Goal: Task Accomplishment & Management: Use online tool/utility

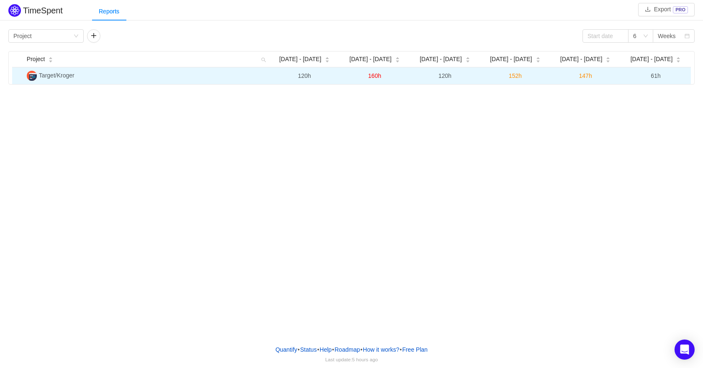
click at [63, 77] on span "Target/Kroger" at bounding box center [57, 75] width 36 height 7
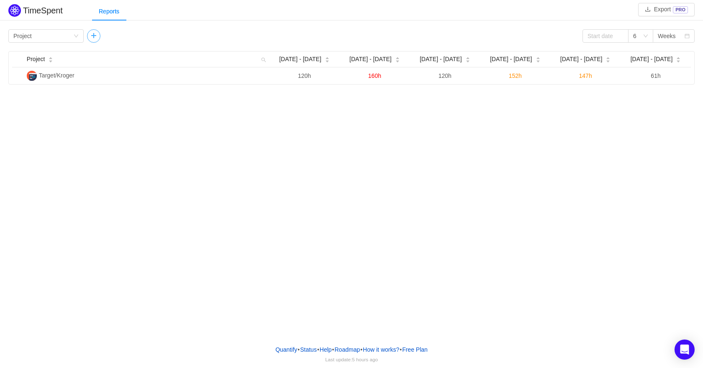
click at [90, 36] on button "button" at bounding box center [93, 35] width 13 height 13
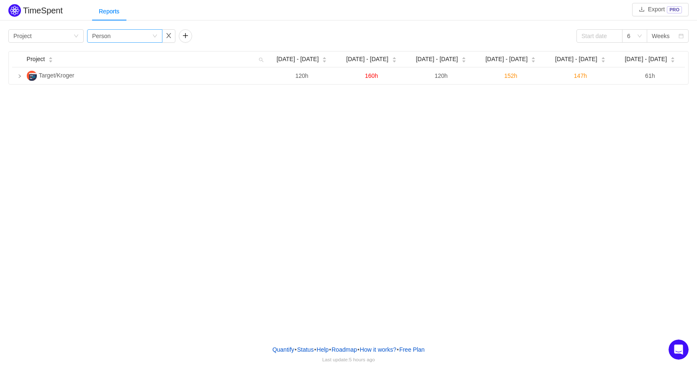
click at [159, 39] on div "Group by Person" at bounding box center [124, 35] width 75 height 13
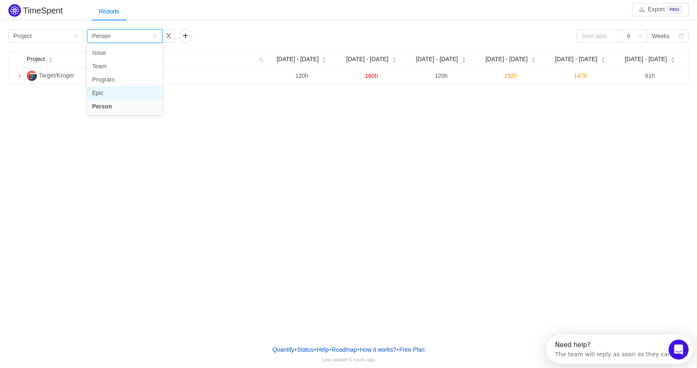
click at [106, 92] on li "Epic" at bounding box center [124, 92] width 75 height 13
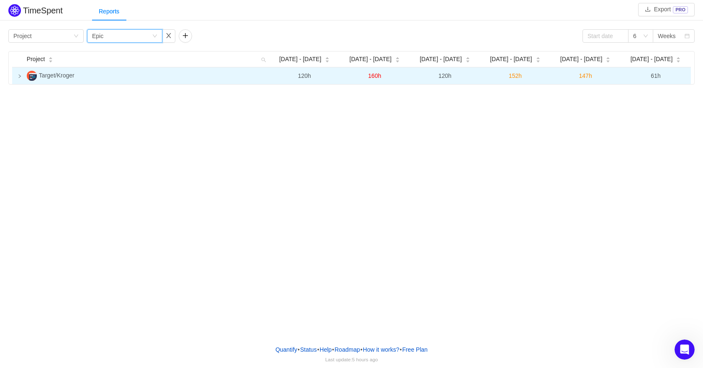
click at [19, 74] on td at bounding box center [17, 75] width 11 height 17
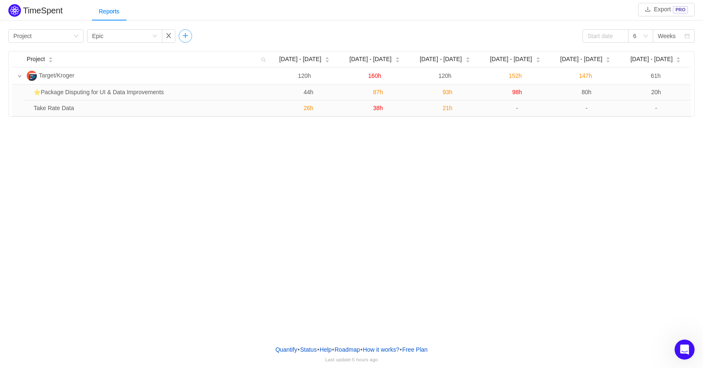
click at [182, 35] on button "button" at bounding box center [185, 35] width 13 height 13
click at [218, 41] on div "Group by" at bounding box center [214, 36] width 60 height 13
click at [202, 91] on li "Person" at bounding box center [216, 92] width 75 height 13
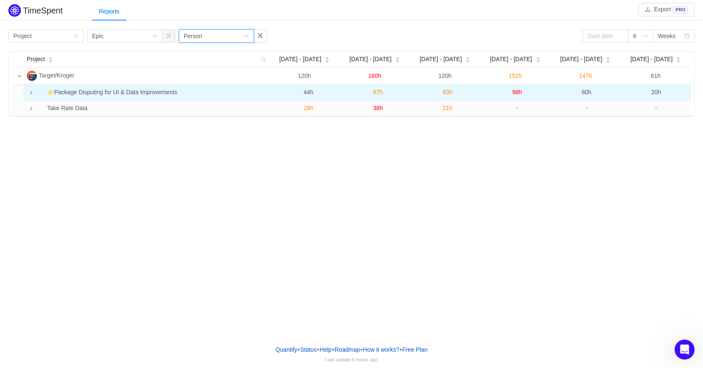
click at [30, 93] on icon "icon: right" at bounding box center [31, 92] width 4 height 4
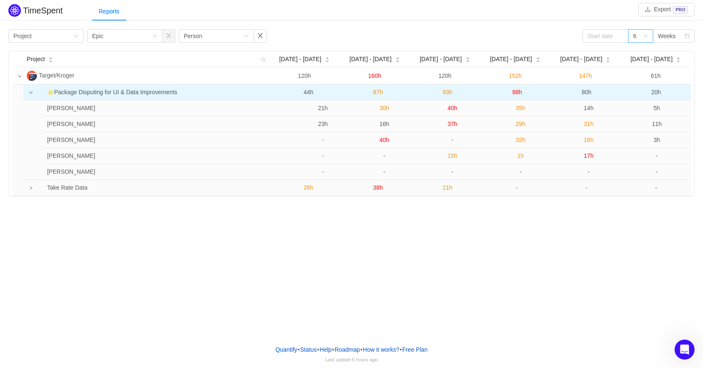
click at [644, 36] on icon "icon: down" at bounding box center [645, 35] width 5 height 5
click at [646, 132] on li "12" at bounding box center [640, 132] width 25 height 13
